Goal: Share content: Share content

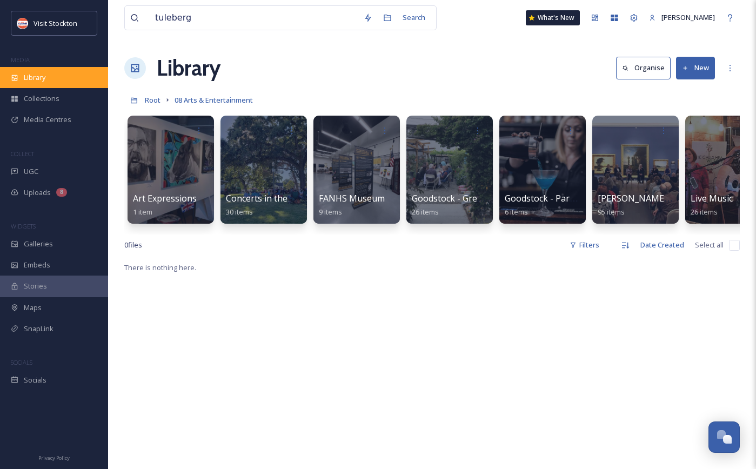
click at [36, 76] on span "Library" at bounding box center [35, 77] width 22 height 10
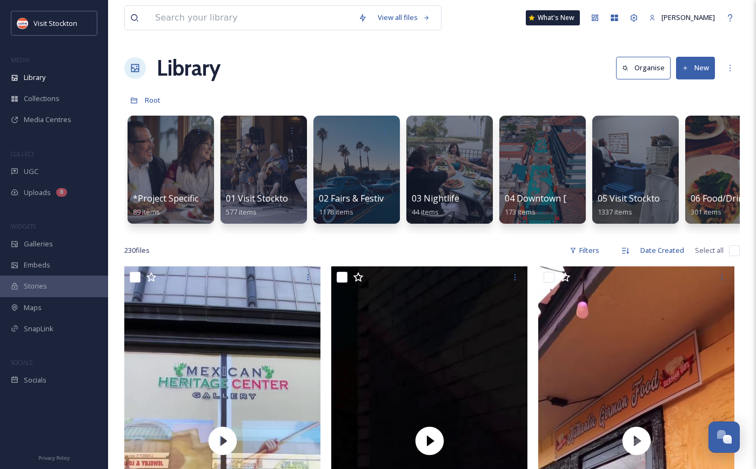
click at [703, 75] on button "New" at bounding box center [695, 68] width 39 height 22
click at [693, 88] on span "File Upload" at bounding box center [691, 93] width 36 height 10
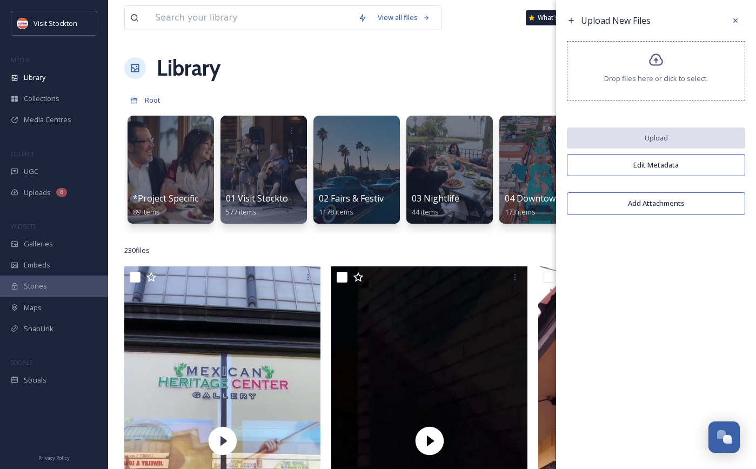
click at [677, 79] on span "Drop files here or click to select." at bounding box center [656, 79] width 104 height 10
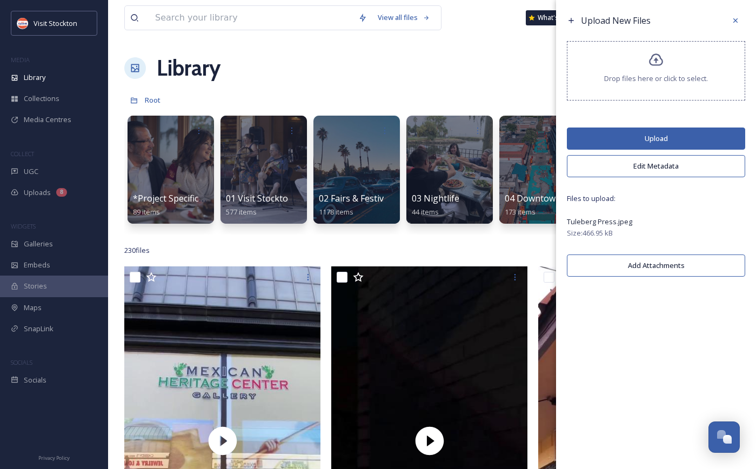
click at [657, 135] on button "Upload" at bounding box center [656, 139] width 178 height 22
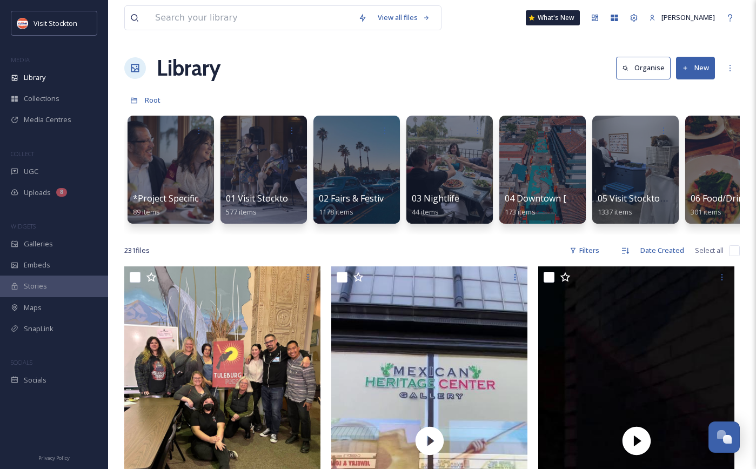
click at [522, 69] on div "Library Organise New" at bounding box center [432, 68] width 616 height 32
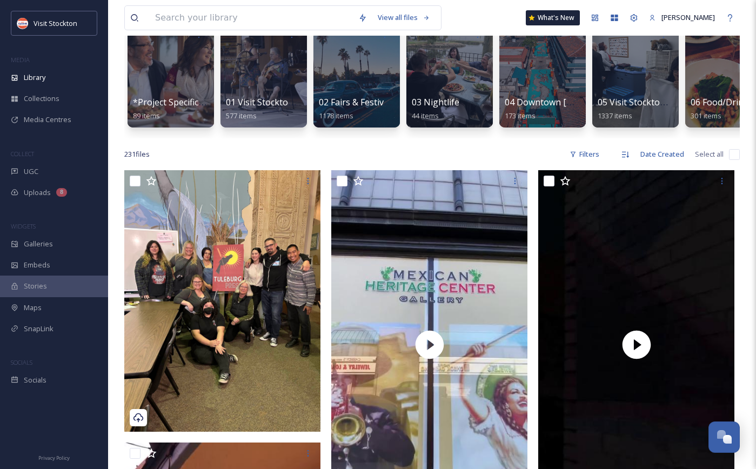
scroll to position [97, 0]
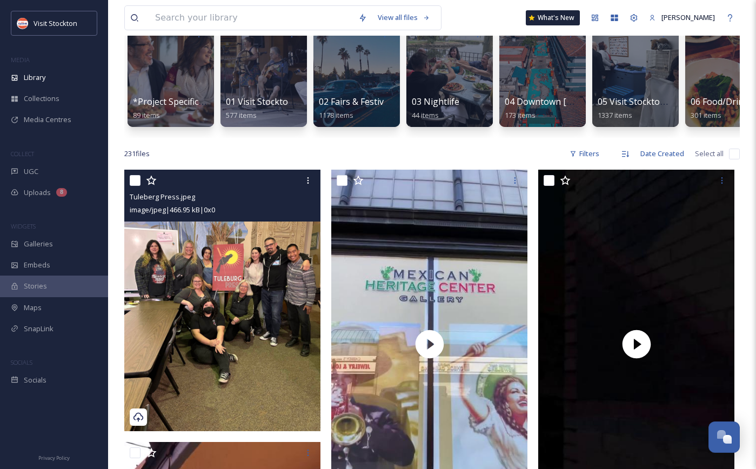
click at [268, 278] on img at bounding box center [222, 301] width 196 height 262
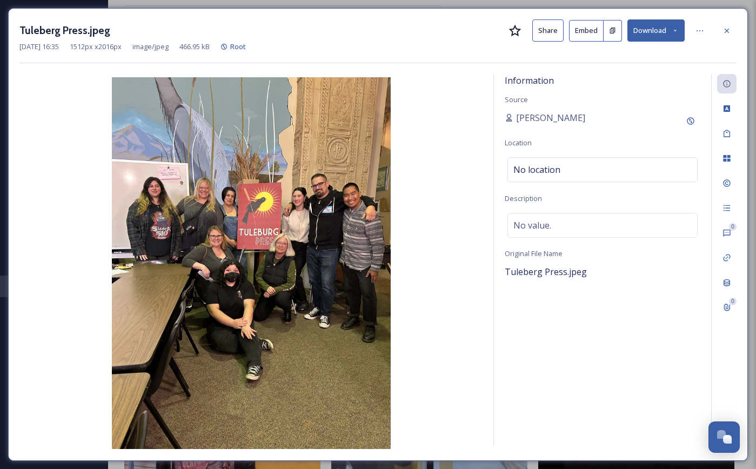
click at [598, 25] on button "Embed" at bounding box center [586, 31] width 35 height 22
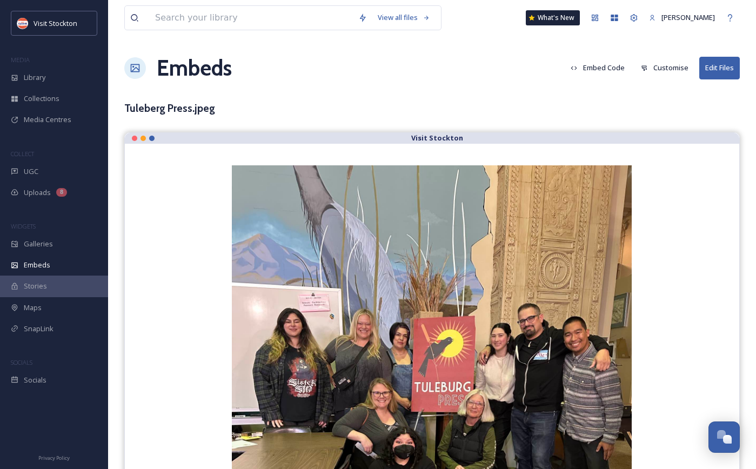
click at [652, 64] on button "Customise" at bounding box center [665, 67] width 58 height 21
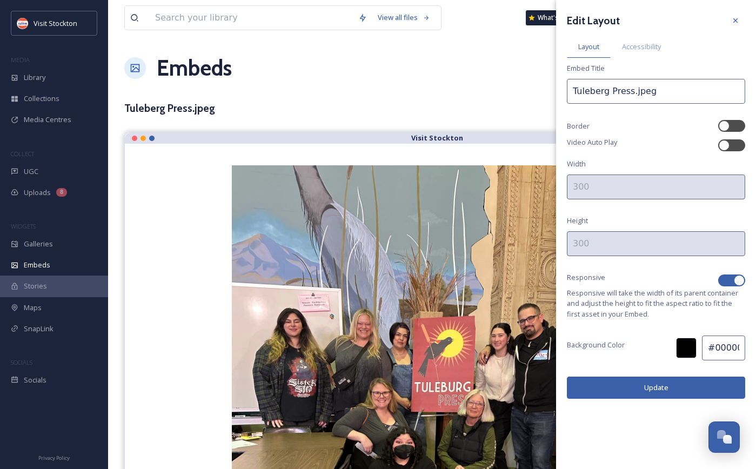
click at [735, 281] on div at bounding box center [739, 280] width 11 height 11
checkbox input "false"
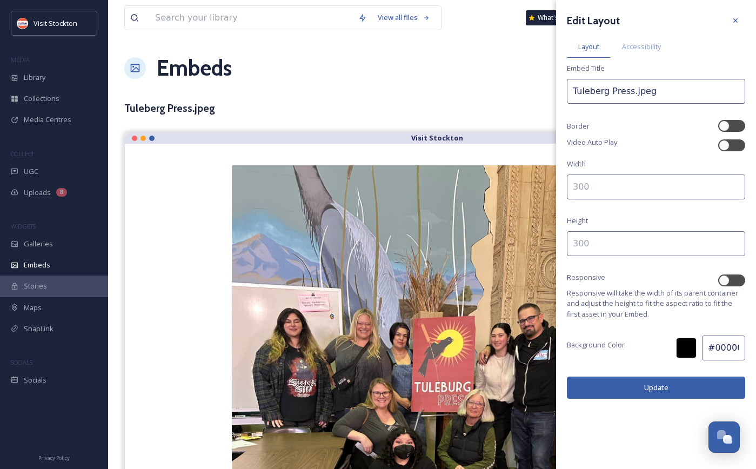
click at [606, 187] on input at bounding box center [656, 187] width 178 height 25
type input "500"
click at [601, 238] on input at bounding box center [656, 243] width 178 height 25
type input "500"
click at [605, 392] on button "Update" at bounding box center [656, 388] width 178 height 22
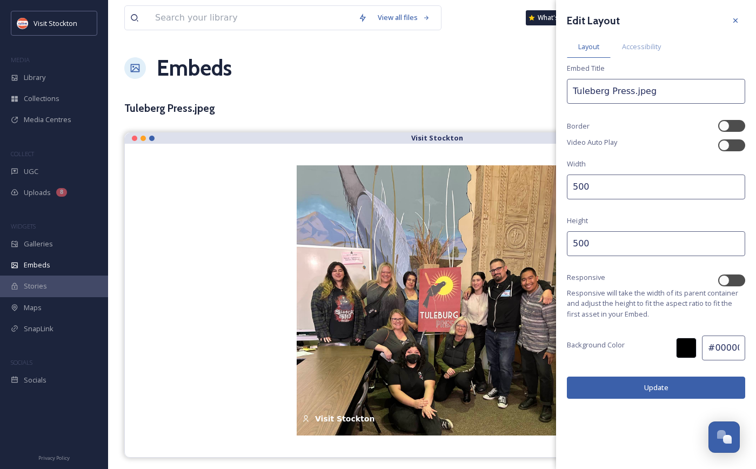
click at [651, 379] on button "Update" at bounding box center [656, 388] width 178 height 22
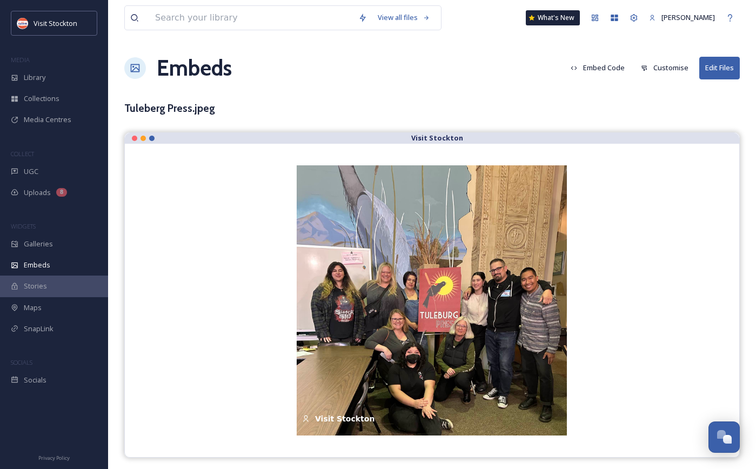
click at [458, 85] on div "View all files What's New [PERSON_NAME] Embeds Embed Code Customise Edit Files …" at bounding box center [432, 234] width 648 height 469
click at [601, 69] on button "Embed Code" at bounding box center [597, 67] width 65 height 21
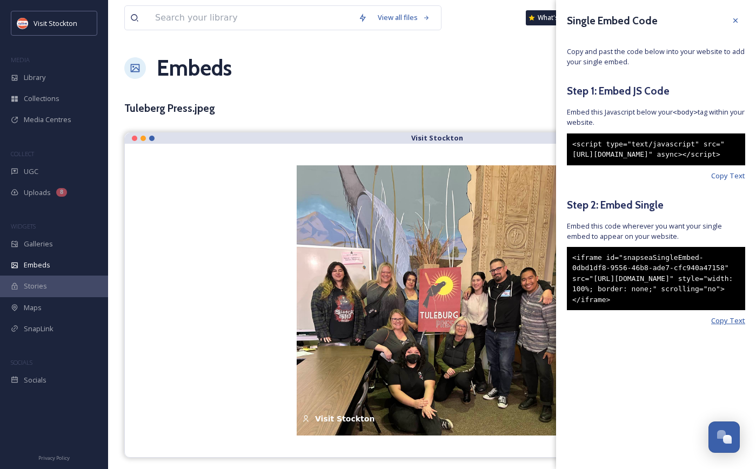
click at [731, 326] on span "Copy Text" at bounding box center [728, 321] width 34 height 10
click at [722, 326] on span "Copy Text" at bounding box center [728, 321] width 34 height 10
